Goal: Task Accomplishment & Management: Manage account settings

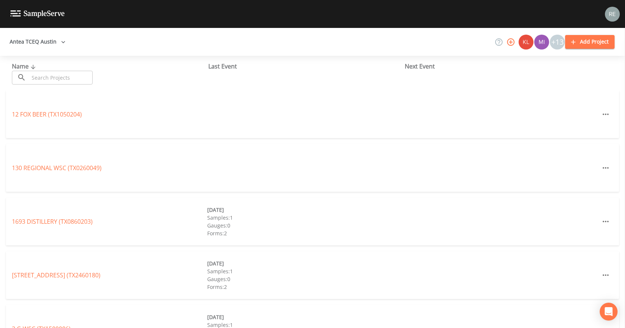
drag, startPoint x: 0, startPoint y: 0, endPoint x: 70, endPoint y: 74, distance: 102.0
click at [70, 74] on input "text" at bounding box center [61, 78] width 64 height 14
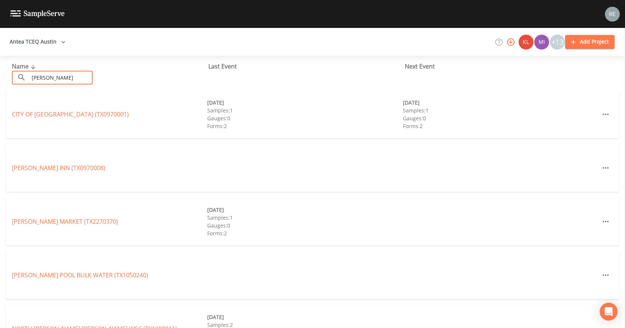
type input "[PERSON_NAME]"
click at [38, 109] on div "CITY OF [GEOGRAPHIC_DATA] (TX0970001) [DATE] Samples: 1 Gauges: 0 Forms: 2 [DAT…" at bounding box center [312, 114] width 613 height 48
drag, startPoint x: 39, startPoint y: 113, endPoint x: 37, endPoint y: 106, distance: 7.1
click at [38, 112] on link "CITY OF [GEOGRAPHIC_DATA] (TX0970001)" at bounding box center [70, 114] width 117 height 8
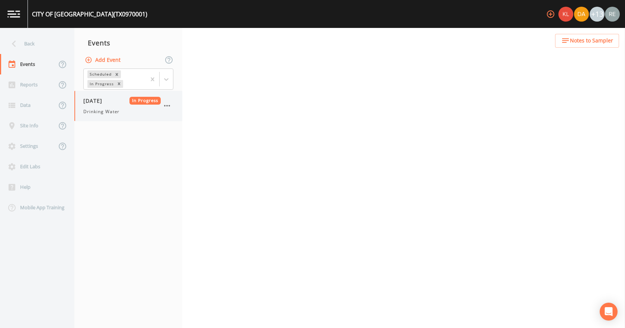
click at [89, 104] on span "[DATE]" at bounding box center [95, 101] width 24 height 8
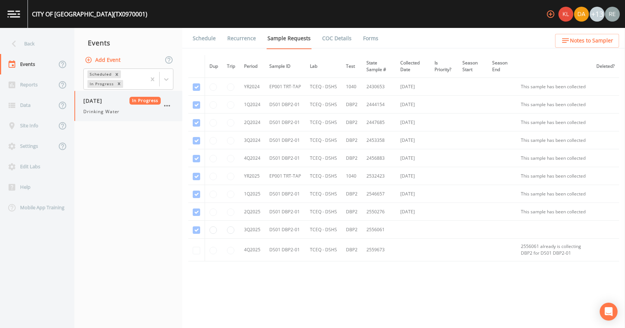
click at [97, 104] on span "[DATE]" at bounding box center [95, 101] width 24 height 8
click at [363, 40] on link "Forms" at bounding box center [370, 38] width 17 height 21
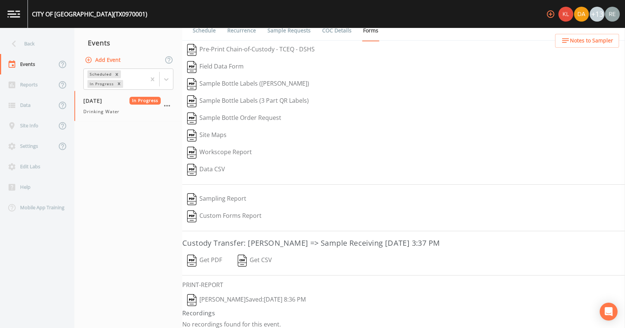
scroll to position [14, 0]
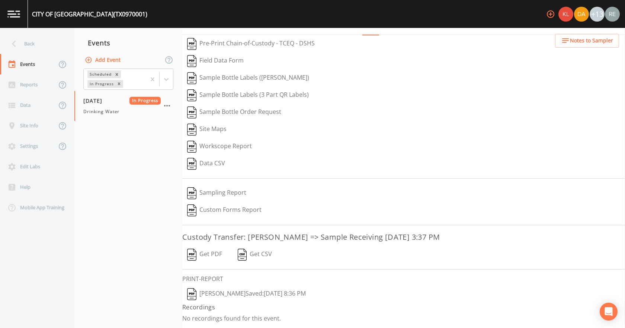
click at [229, 293] on button "[PERSON_NAME]  Saved: [DATE] 8:36 PM" at bounding box center [246, 293] width 128 height 17
click at [206, 251] on button "Get PDF" at bounding box center [204, 254] width 45 height 17
click at [46, 42] on div "Back" at bounding box center [33, 43] width 67 height 20
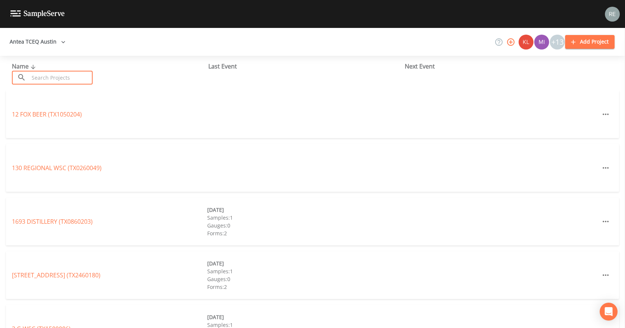
click at [57, 81] on input "text" at bounding box center [61, 78] width 64 height 14
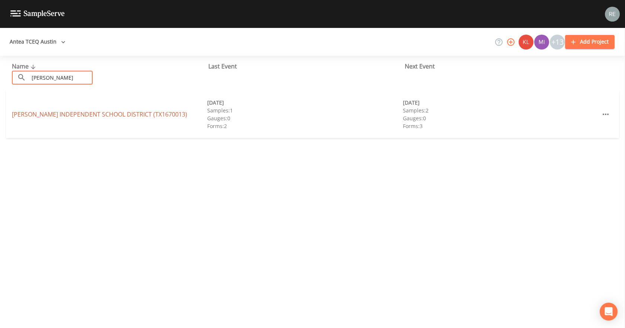
type input "[PERSON_NAME]"
click at [42, 113] on link "[PERSON_NAME][GEOGRAPHIC_DATA] (TX1670013)" at bounding box center [99, 114] width 175 height 8
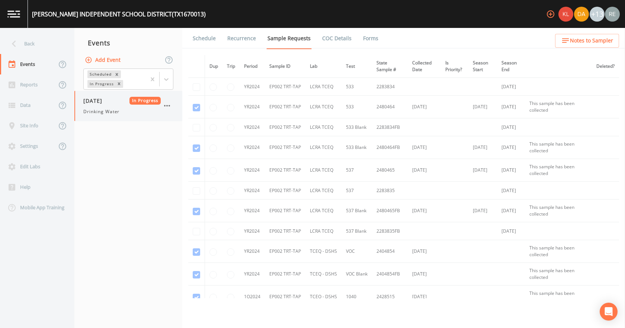
click at [127, 110] on div "Drinking Water" at bounding box center [121, 111] width 77 height 7
click at [364, 40] on link "Forms" at bounding box center [370, 38] width 17 height 21
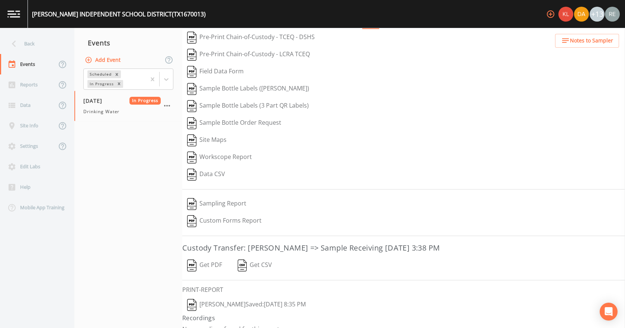
scroll to position [31, 0]
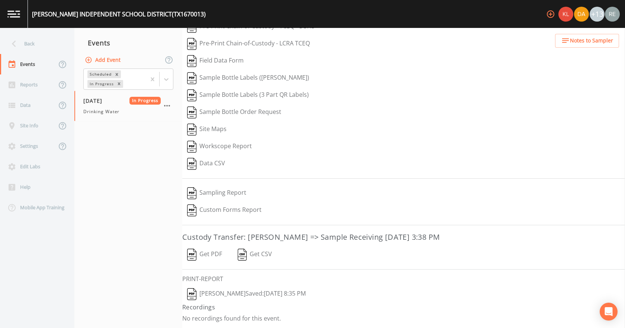
click at [233, 293] on button "[PERSON_NAME]  Saved: [DATE] 8:35 PM" at bounding box center [246, 293] width 128 height 17
click at [204, 257] on button "Get PDF" at bounding box center [204, 254] width 45 height 17
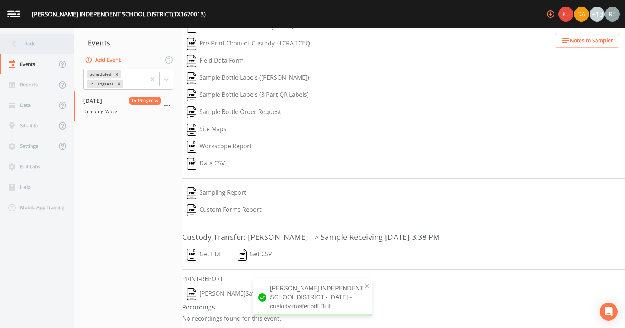
click at [34, 38] on div "Back" at bounding box center [33, 43] width 67 height 20
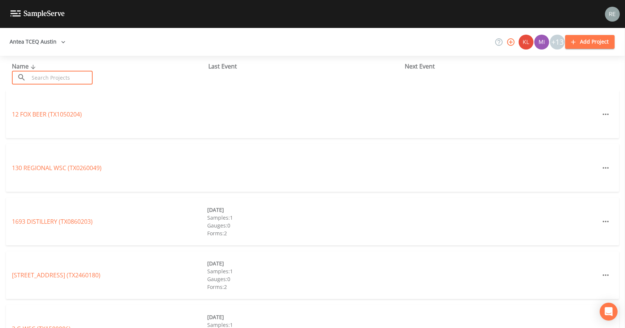
click at [53, 76] on input "text" at bounding box center [61, 78] width 64 height 14
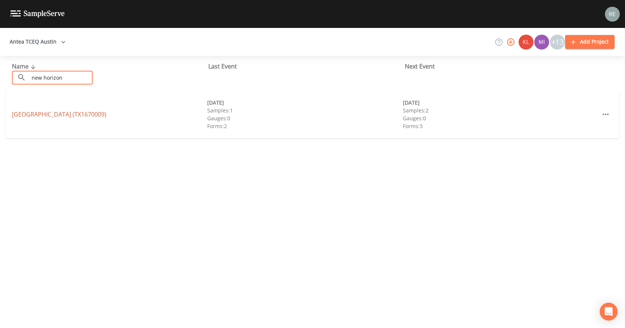
type input "new horizon"
click at [33, 116] on link "[GEOGRAPHIC_DATA] (TX1670009)" at bounding box center [59, 114] width 94 height 8
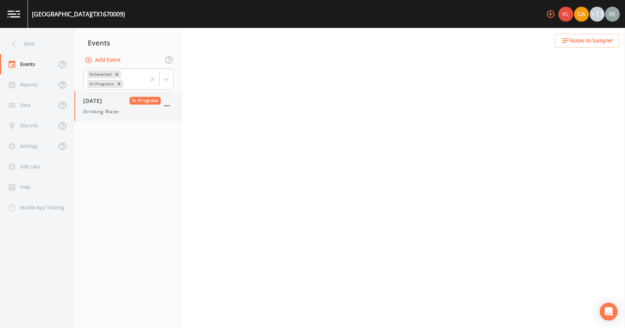
click at [99, 104] on div "[DATE] In Progress Drinking Water" at bounding box center [121, 106] width 77 height 18
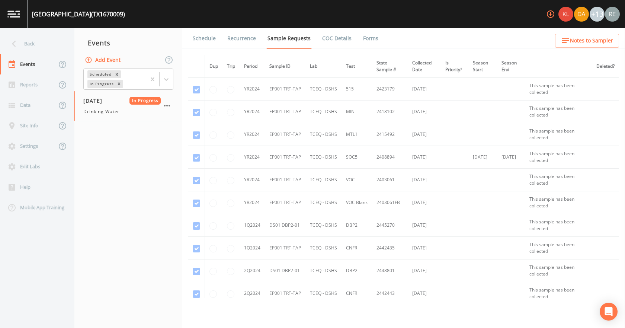
click at [364, 37] on link "Forms" at bounding box center [370, 38] width 17 height 21
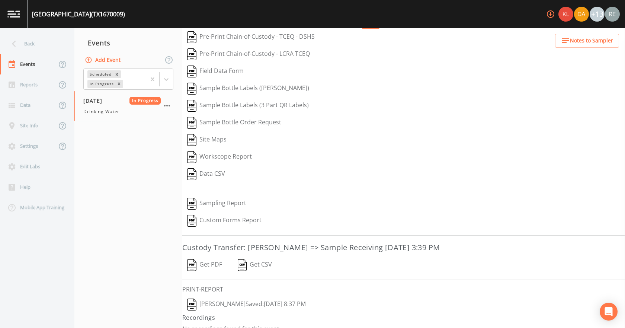
scroll to position [31, 0]
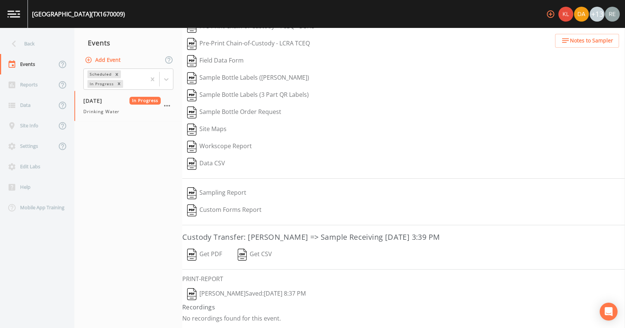
click at [209, 293] on button "[PERSON_NAME]  Saved: [DATE] 8:37 PM" at bounding box center [246, 293] width 128 height 17
click at [210, 252] on button "Get PDF" at bounding box center [204, 254] width 45 height 17
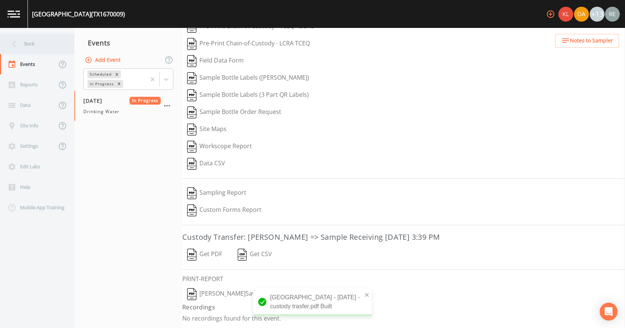
click at [29, 49] on div "Back" at bounding box center [33, 43] width 67 height 20
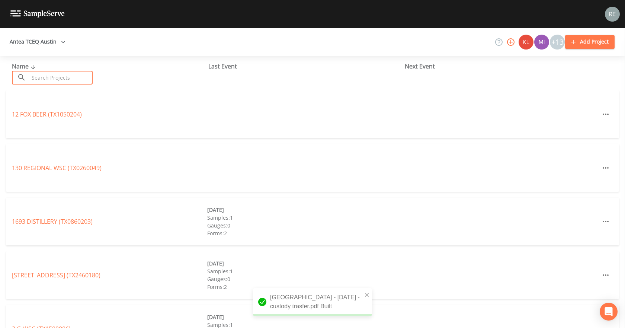
drag, startPoint x: 30, startPoint y: 51, endPoint x: 42, endPoint y: 79, distance: 30.5
click at [42, 79] on input "text" at bounding box center [61, 78] width 64 height 14
type input "t"
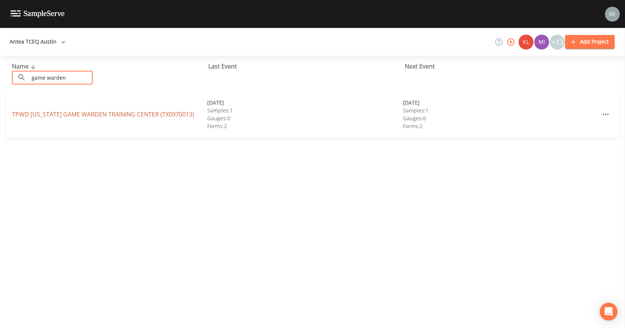
type input "game warden"
click at [61, 115] on link "[GEOGRAPHIC_DATA][US_STATE] (TX0970013)" at bounding box center [103, 114] width 182 height 8
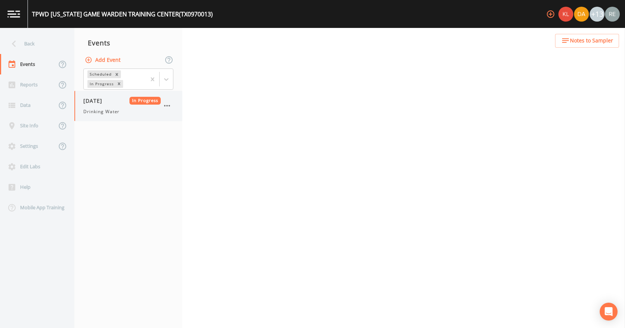
click at [88, 112] on span "Drinking Water" at bounding box center [101, 111] width 36 height 7
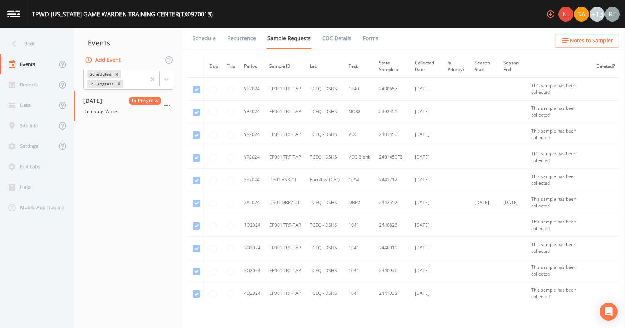
click at [362, 35] on link "Forms" at bounding box center [370, 38] width 17 height 21
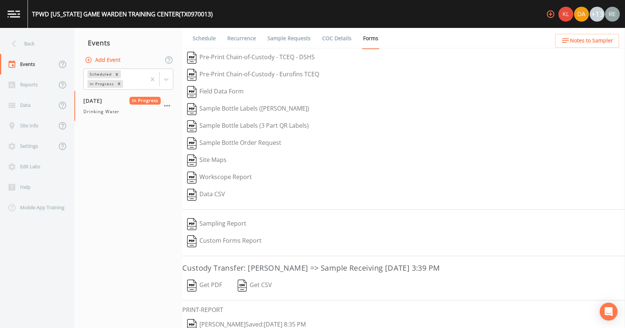
scroll to position [31, 0]
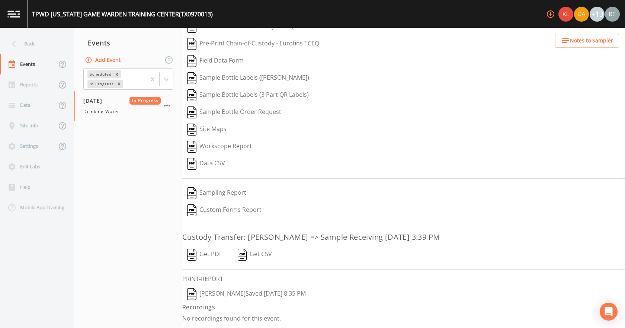
click at [226, 290] on button "[PERSON_NAME]  Saved: [DATE] 8:35 PM" at bounding box center [246, 293] width 128 height 17
click at [210, 247] on button "Get PDF" at bounding box center [204, 254] width 45 height 17
click at [38, 41] on div "Back" at bounding box center [33, 43] width 67 height 20
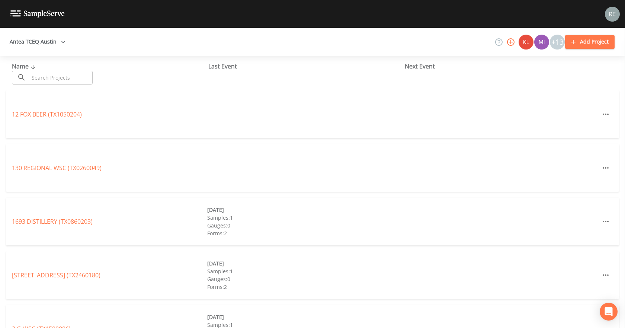
click at [46, 76] on input "text" at bounding box center [61, 78] width 64 height 14
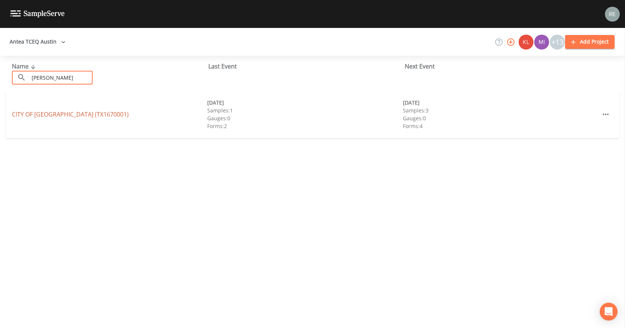
type input "[PERSON_NAME]"
click at [55, 114] on link "CITY OF [GEOGRAPHIC_DATA] (TX1670001)" at bounding box center [70, 114] width 117 height 8
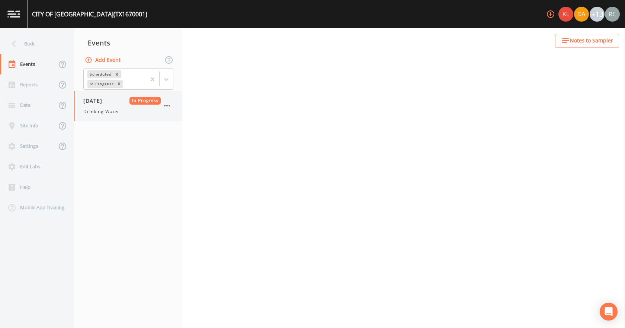
click at [102, 99] on span "[DATE]" at bounding box center [95, 101] width 24 height 8
click at [368, 41] on link "Forms" at bounding box center [370, 38] width 17 height 21
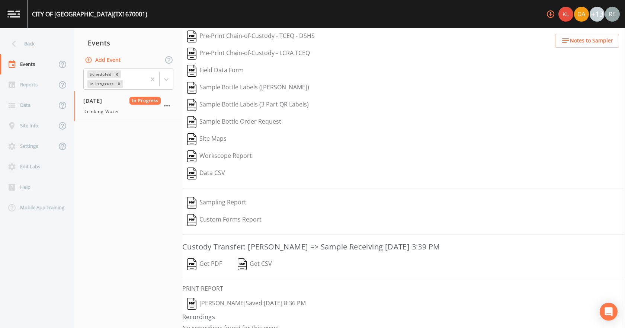
scroll to position [31, 0]
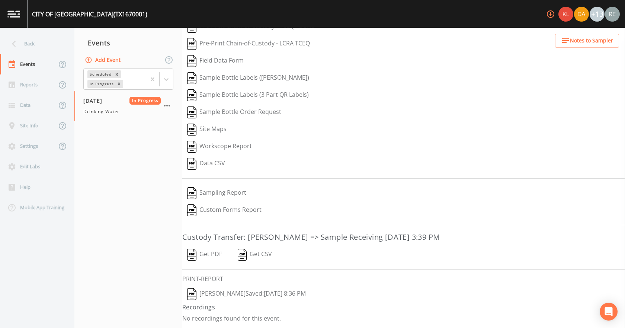
click at [214, 291] on button "[PERSON_NAME]  Saved: [DATE] 8:36 PM" at bounding box center [246, 293] width 128 height 17
click at [210, 254] on button "Get PDF" at bounding box center [204, 254] width 45 height 17
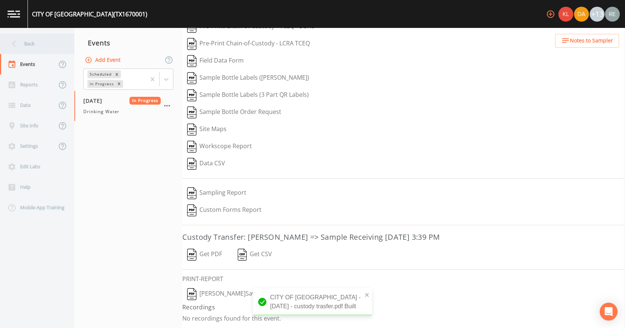
click at [16, 48] on icon at bounding box center [13, 43] width 13 height 13
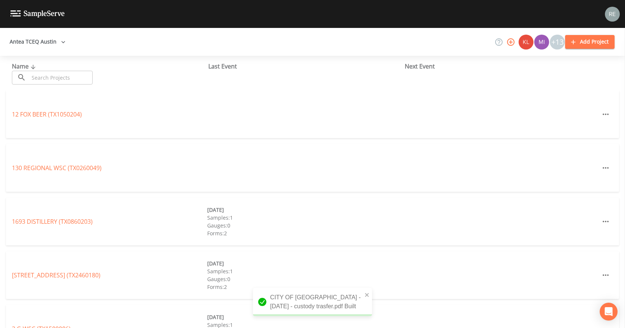
click at [53, 79] on input "text" at bounding box center [61, 78] width 64 height 14
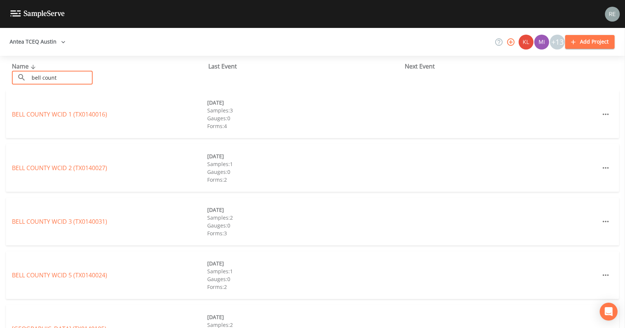
type input "bell county wcid 1"
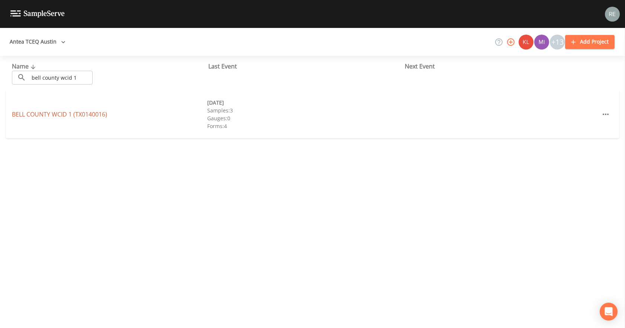
click at [58, 114] on link "BELL COUNTY WCID 1 (TX0140016)" at bounding box center [59, 114] width 95 height 8
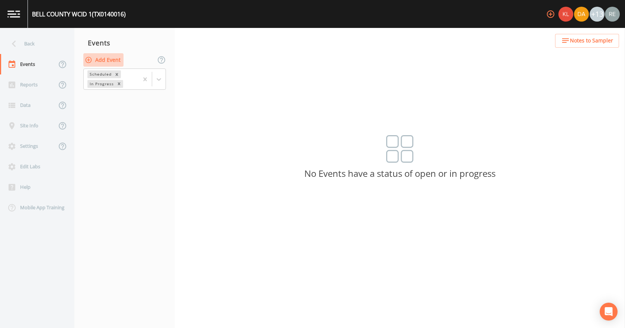
click at [106, 57] on button "Add Event" at bounding box center [103, 60] width 40 height 14
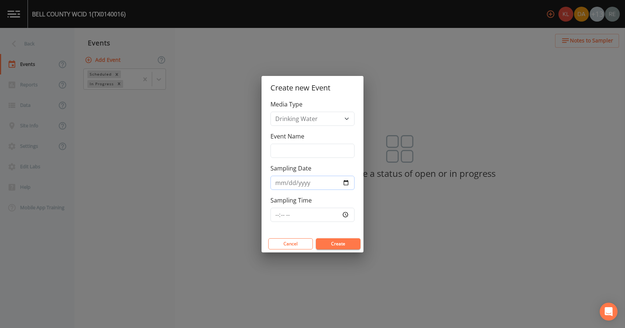
click at [346, 181] on input "Sampling Date" at bounding box center [312, 182] width 84 height 14
type input "[DATE]"
click at [337, 237] on div "Cancel Create" at bounding box center [312, 243] width 102 height 17
click at [338, 240] on button "Create" at bounding box center [338, 243] width 45 height 11
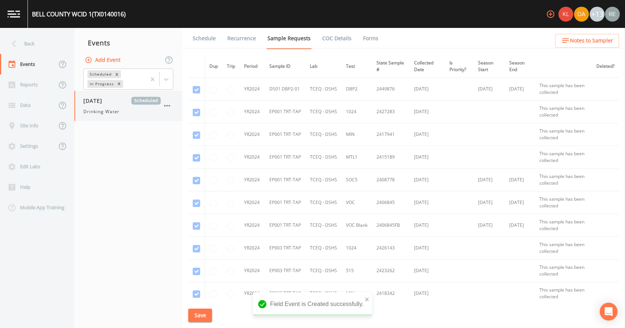
click at [110, 107] on div "[DATE] Scheduled Drinking Water" at bounding box center [121, 106] width 77 height 18
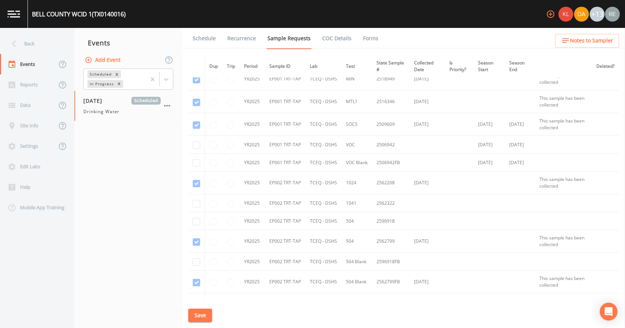
scroll to position [632, 0]
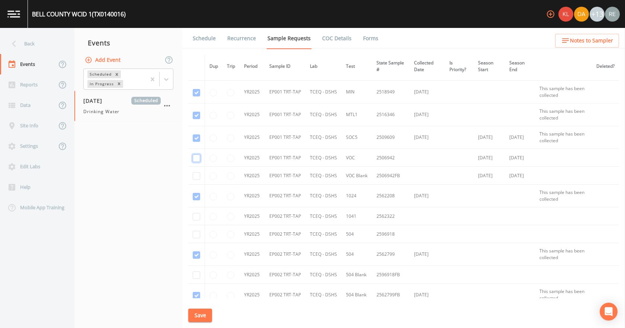
click at [195, 158] on input "checkbox" at bounding box center [196, 157] width 7 height 7
checkbox input "true"
click at [197, 174] on input "checkbox" at bounding box center [196, 175] width 7 height 7
checkbox input "true"
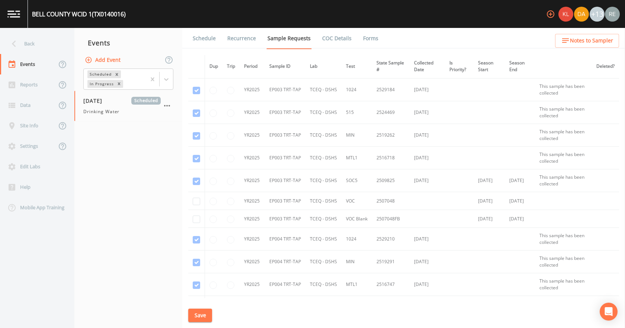
scroll to position [1078, 0]
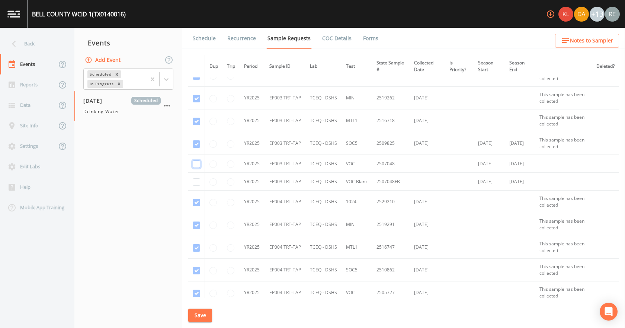
click at [195, 162] on input "checkbox" at bounding box center [196, 163] width 7 height 7
checkbox input "true"
click at [199, 182] on input "checkbox" at bounding box center [196, 181] width 7 height 7
checkbox input "true"
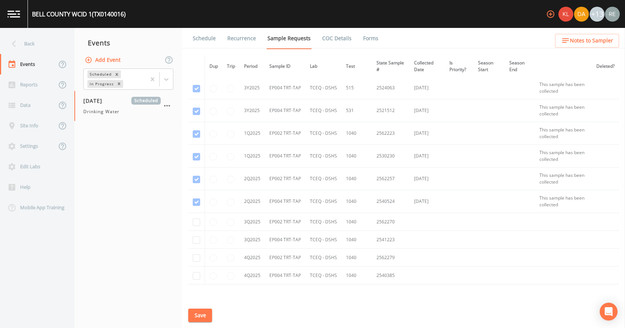
scroll to position [1578, 0]
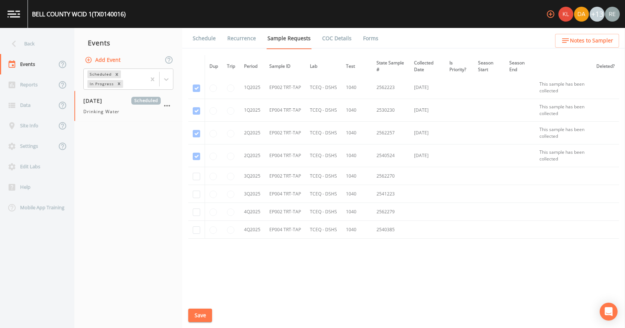
click at [197, 180] on td at bounding box center [196, 176] width 17 height 18
click at [196, 194] on input "checkbox" at bounding box center [196, 193] width 7 height 7
checkbox input "true"
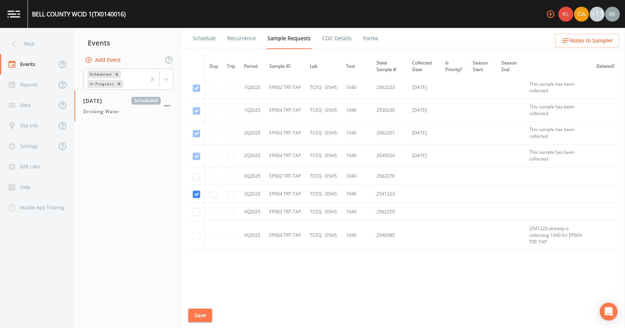
click at [203, 318] on button "Save" at bounding box center [200, 315] width 24 height 14
click at [206, 35] on link "Schedule" at bounding box center [203, 38] width 25 height 21
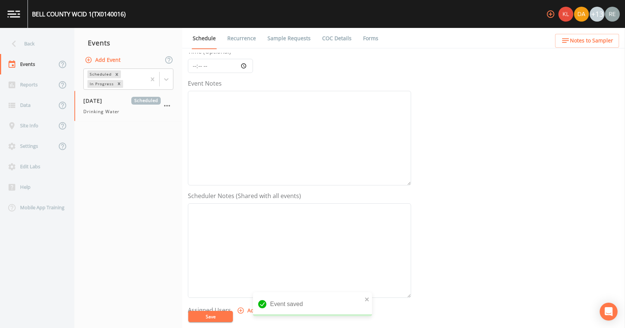
scroll to position [197, 0]
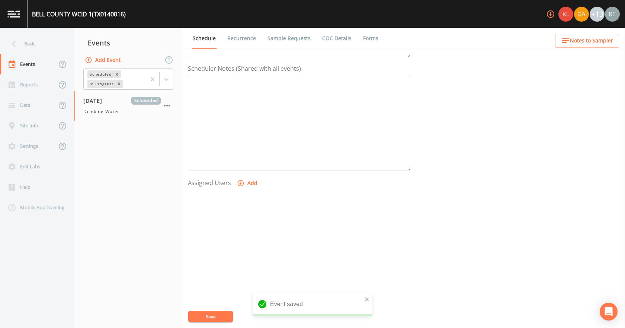
click at [245, 188] on button "Add" at bounding box center [247, 183] width 25 height 14
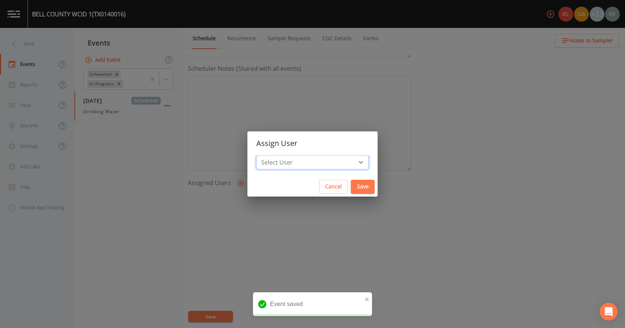
click at [297, 165] on select "Select User [PERSON_NAME] [PERSON_NAME] [PERSON_NAME] [PERSON_NAME] [PERSON_NAM…" at bounding box center [312, 162] width 112 height 14
click at [280, 155] on select "Select User [PERSON_NAME] [PERSON_NAME] [PERSON_NAME] [PERSON_NAME] [PERSON_NAM…" at bounding box center [312, 162] width 112 height 14
drag, startPoint x: 314, startPoint y: 159, endPoint x: 309, endPoint y: 155, distance: 5.8
click at [312, 157] on select "Select User [PERSON_NAME] [PERSON_NAME] [PERSON_NAME] [PERSON_NAME] [PERSON_NAM…" at bounding box center [312, 162] width 112 height 14
select select "cda467bf-2385-465e-b0d0-2ef008f7967e"
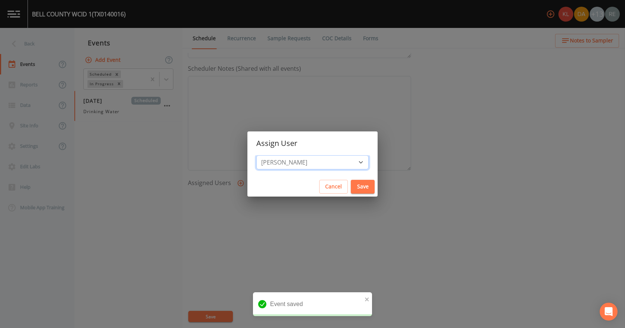
click at [280, 155] on select "Select User [PERSON_NAME] [PERSON_NAME] [PERSON_NAME] [PERSON_NAME] [PERSON_NAM…" at bounding box center [312, 162] width 112 height 14
drag, startPoint x: 342, startPoint y: 183, endPoint x: 239, endPoint y: 247, distance: 121.7
click at [351, 181] on button "Save" at bounding box center [363, 187] width 24 height 14
select select
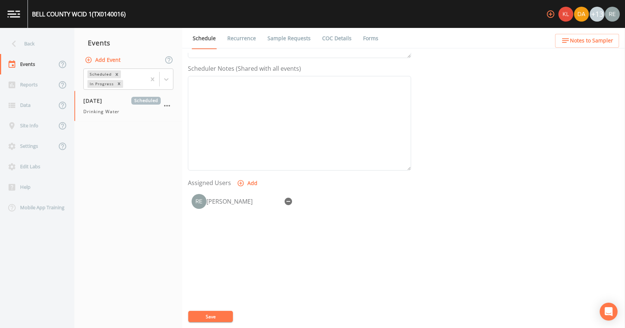
drag, startPoint x: 198, startPoint y: 316, endPoint x: 193, endPoint y: 306, distance: 11.3
click at [197, 315] on button "Save" at bounding box center [210, 315] width 45 height 11
click at [36, 44] on div "Back" at bounding box center [33, 43] width 67 height 20
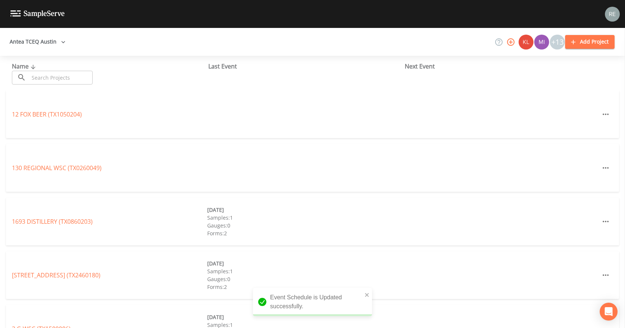
click at [54, 75] on input "text" at bounding box center [61, 78] width 64 height 14
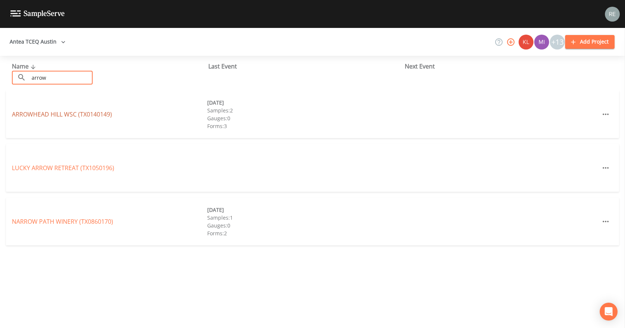
type input "arrow"
click at [45, 116] on link "[GEOGRAPHIC_DATA] (TX0140149)" at bounding box center [62, 114] width 100 height 8
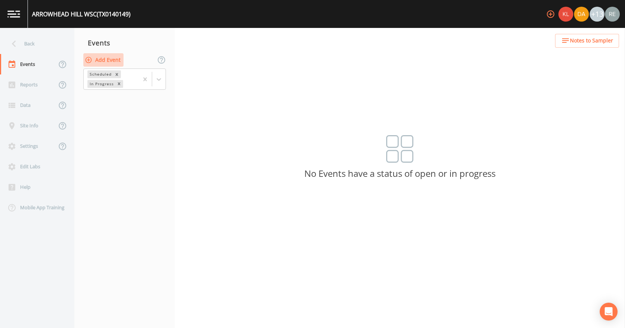
click at [114, 59] on button "Add Event" at bounding box center [103, 60] width 40 height 14
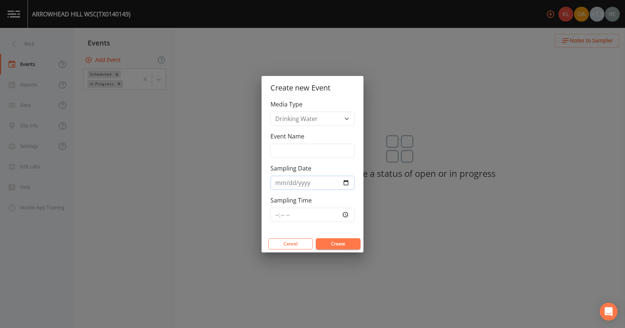
click at [346, 177] on input "Sampling Date" at bounding box center [312, 182] width 84 height 14
click at [344, 183] on input "Sampling Date" at bounding box center [312, 182] width 84 height 14
type input "[DATE]"
click at [336, 242] on button "Create" at bounding box center [338, 243] width 45 height 11
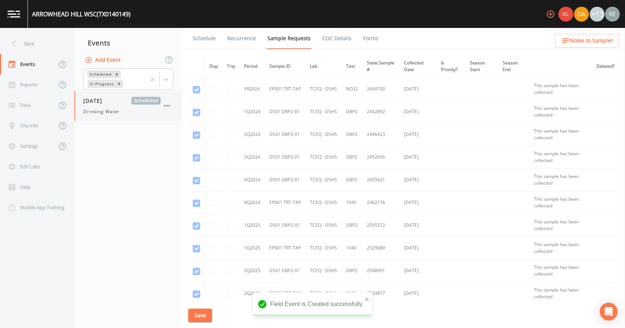
click at [107, 98] on span "[DATE]" at bounding box center [95, 101] width 24 height 8
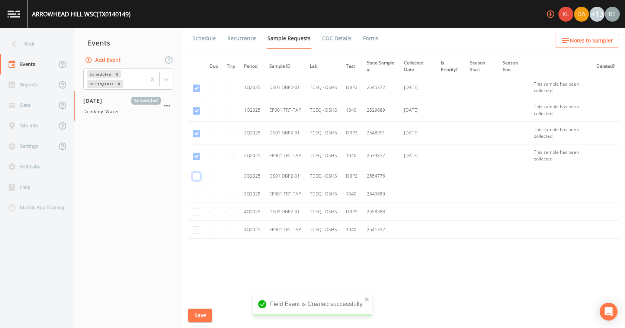
click at [193, 178] on input "checkbox" at bounding box center [196, 175] width 7 height 7
checkbox input "true"
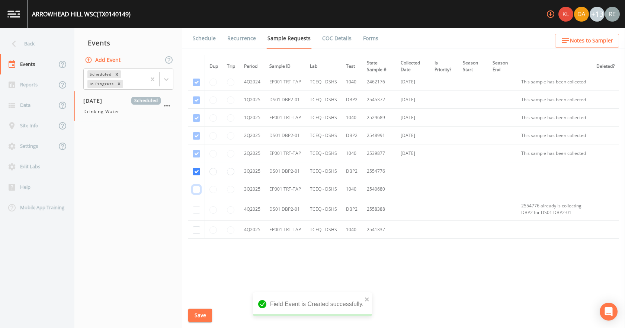
click at [195, 190] on input "checkbox" at bounding box center [196, 189] width 7 height 7
checkbox input "true"
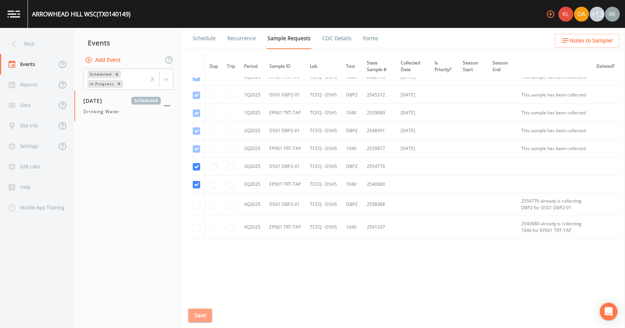
click at [201, 314] on button "Save" at bounding box center [200, 315] width 24 height 14
click at [204, 38] on link "Schedule" at bounding box center [203, 38] width 25 height 21
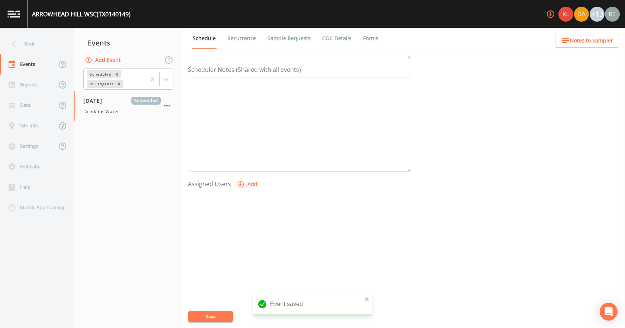
scroll to position [197, 0]
click at [241, 181] on icon "button" at bounding box center [240, 182] width 7 height 7
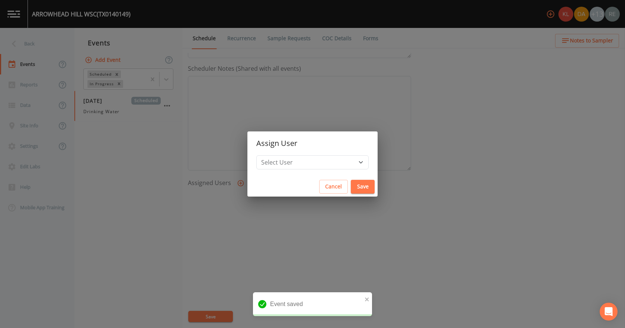
click at [277, 164] on div "Select User [PERSON_NAME] [PERSON_NAME] [PERSON_NAME] [PERSON_NAME] [PERSON_NAM…" at bounding box center [312, 166] width 130 height 22
click at [288, 164] on select "Select User [PERSON_NAME] [PERSON_NAME] [PERSON_NAME] [PERSON_NAME] [PERSON_NAM…" at bounding box center [312, 162] width 112 height 14
select select "cda467bf-2385-465e-b0d0-2ef008f7967e"
click at [280, 155] on select "Select User [PERSON_NAME] [PERSON_NAME] [PERSON_NAME] [PERSON_NAME] [PERSON_NAM…" at bounding box center [312, 162] width 112 height 14
drag, startPoint x: 339, startPoint y: 186, endPoint x: 296, endPoint y: 198, distance: 45.2
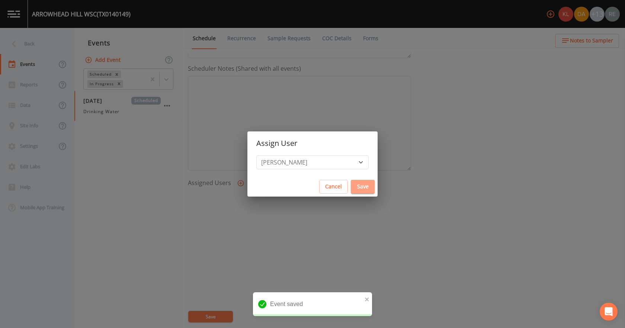
click at [351, 186] on button "Save" at bounding box center [363, 187] width 24 height 14
select select
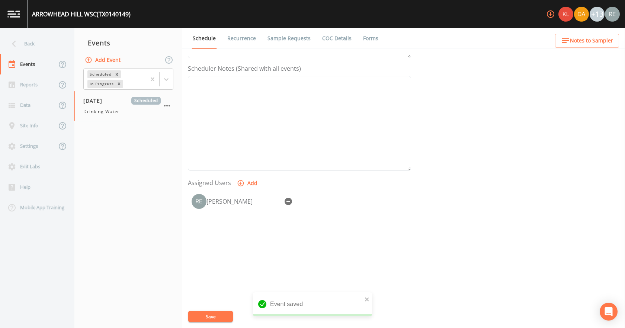
click at [225, 316] on button "Save" at bounding box center [210, 315] width 45 height 11
click at [18, 42] on icon at bounding box center [13, 43] width 13 height 13
